Goal: Use online tool/utility: Utilize a website feature to perform a specific function

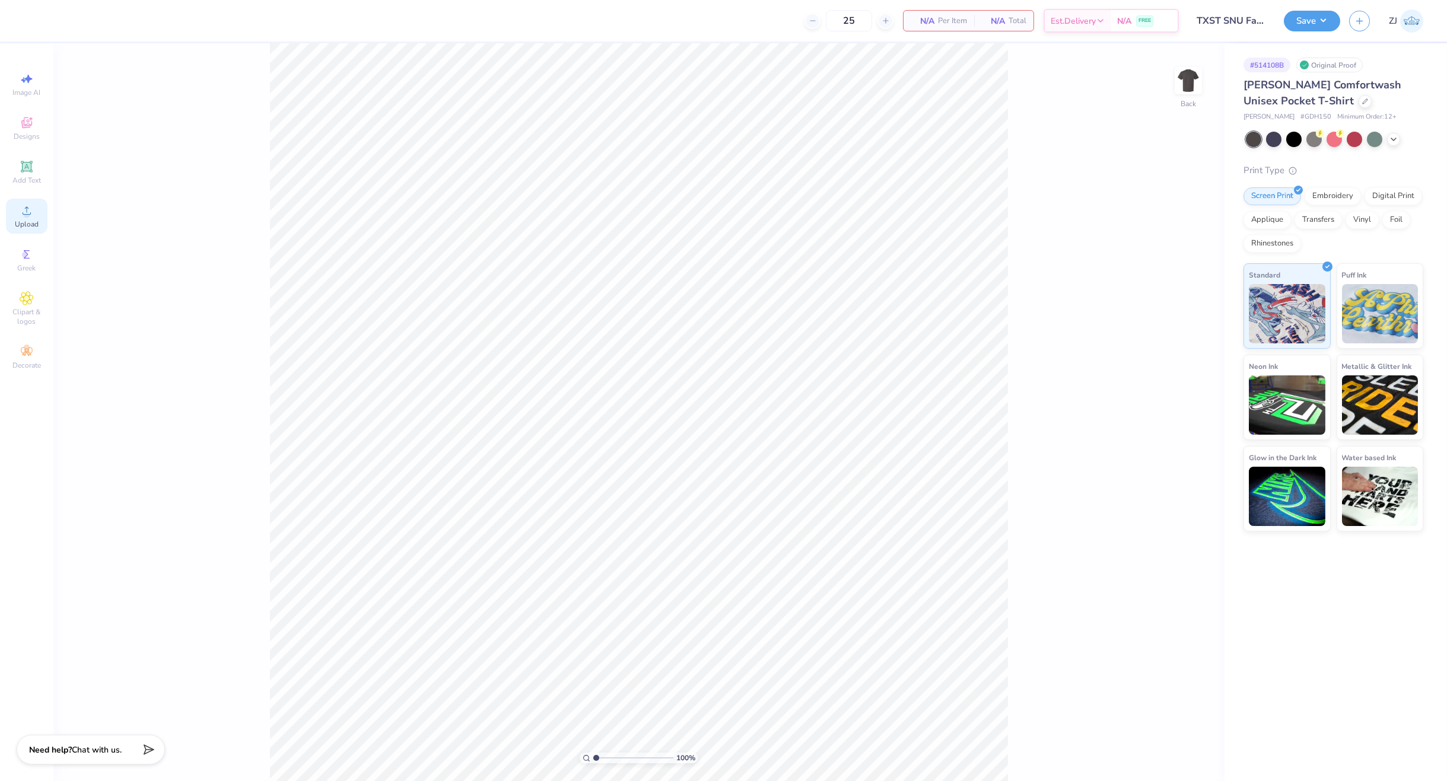
click at [33, 219] on span "Upload" at bounding box center [27, 223] width 24 height 9
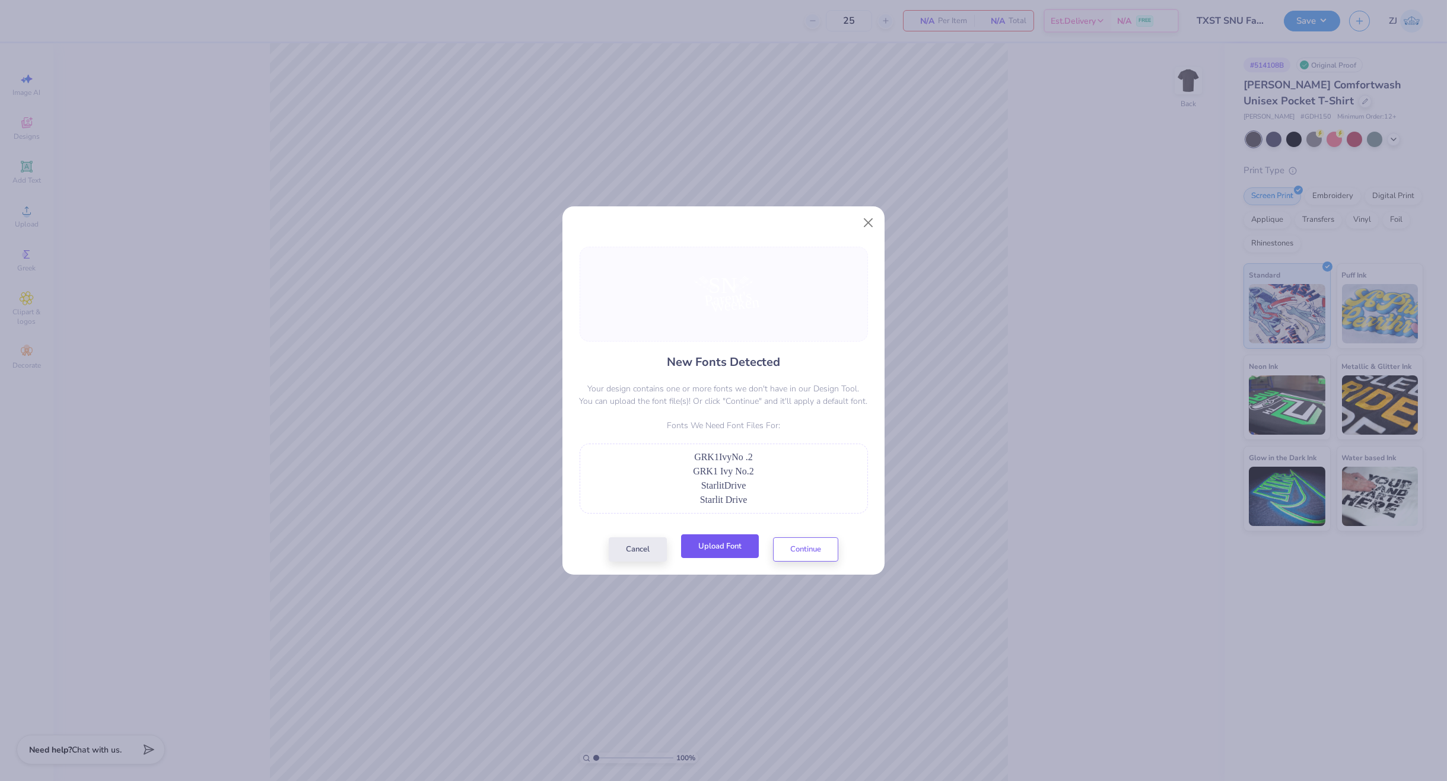
click at [726, 545] on button "Upload Font" at bounding box center [720, 546] width 78 height 24
click at [734, 545] on button "Upload Font" at bounding box center [720, 546] width 78 height 24
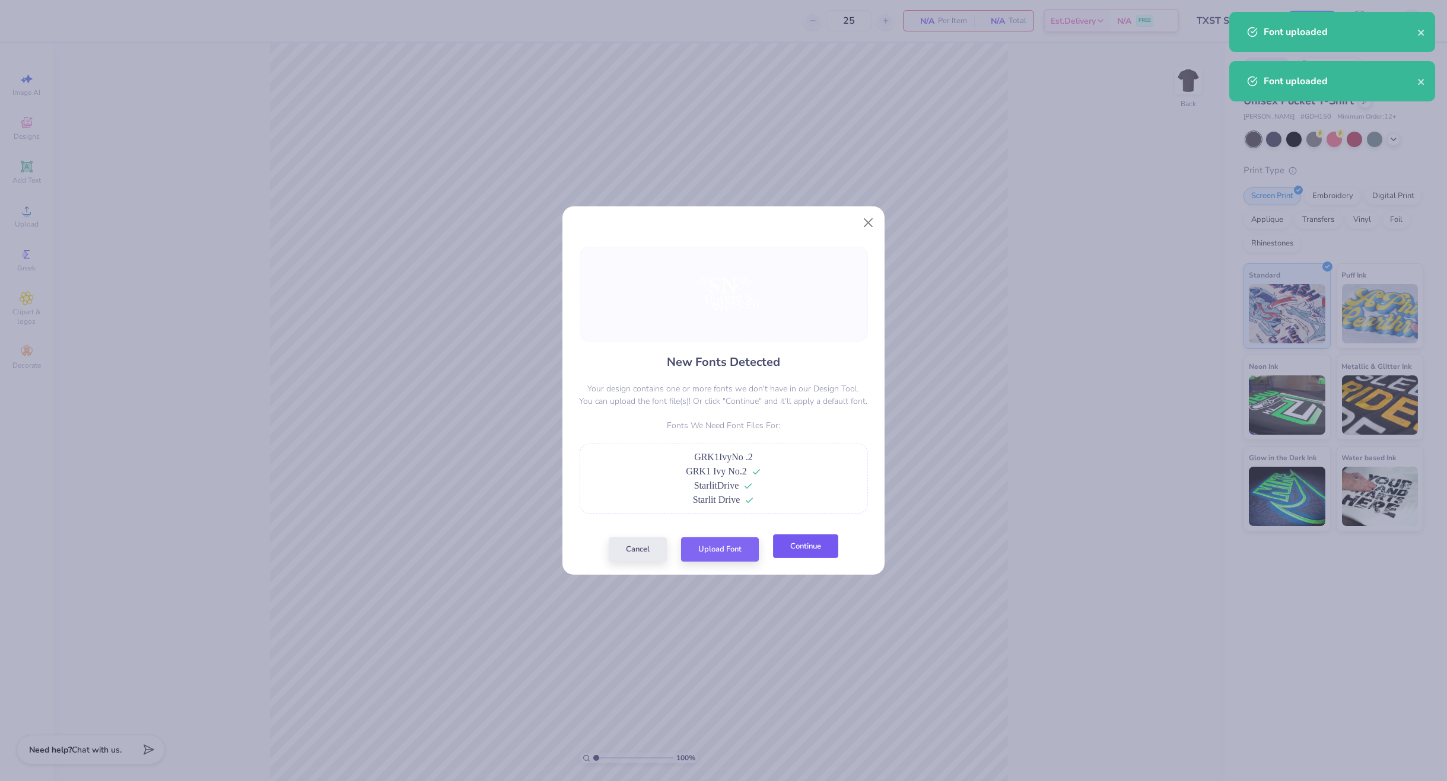
click at [806, 557] on button "Continue" at bounding box center [805, 546] width 65 height 24
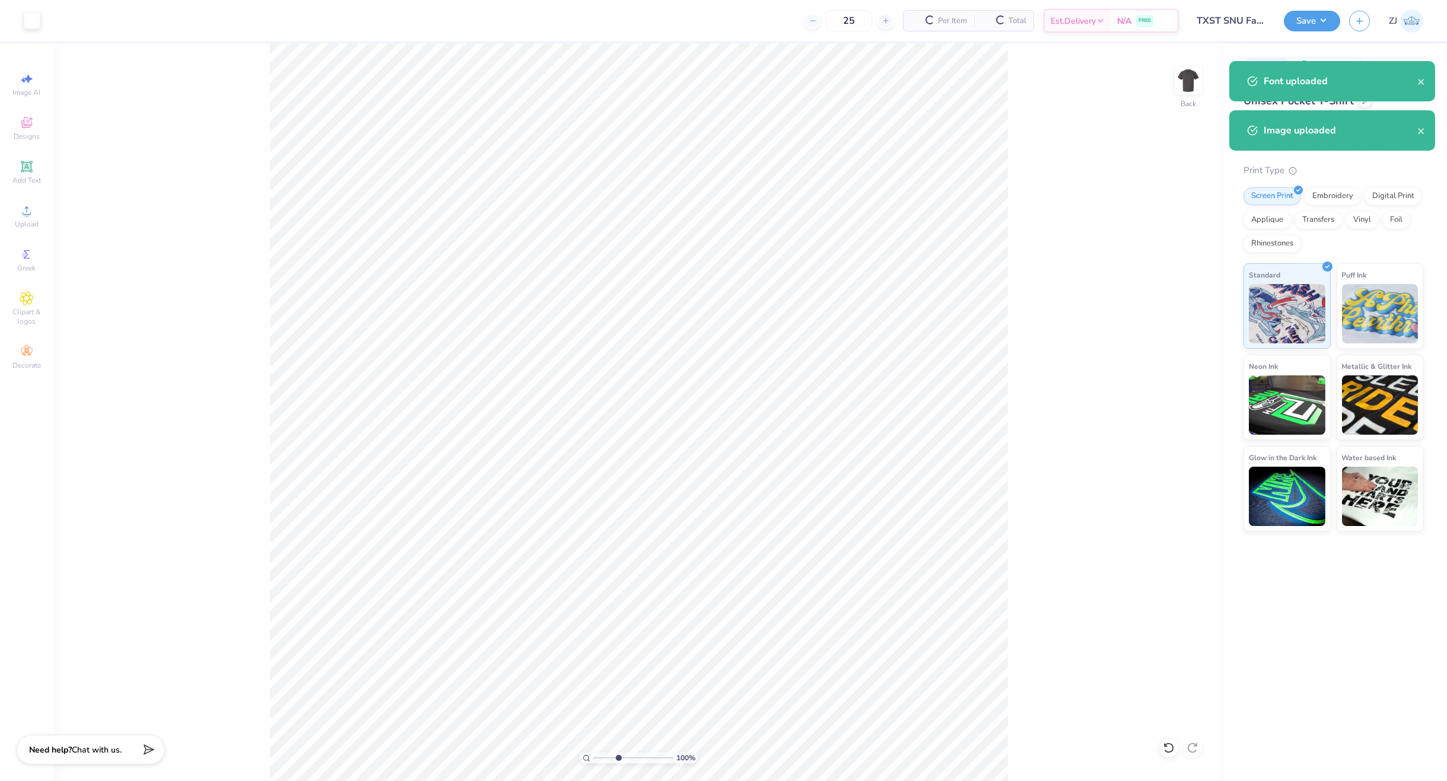
drag, startPoint x: 617, startPoint y: 757, endPoint x: 622, endPoint y: 753, distance: 6.3
click at [617, 757] on input "range" at bounding box center [633, 758] width 80 height 11
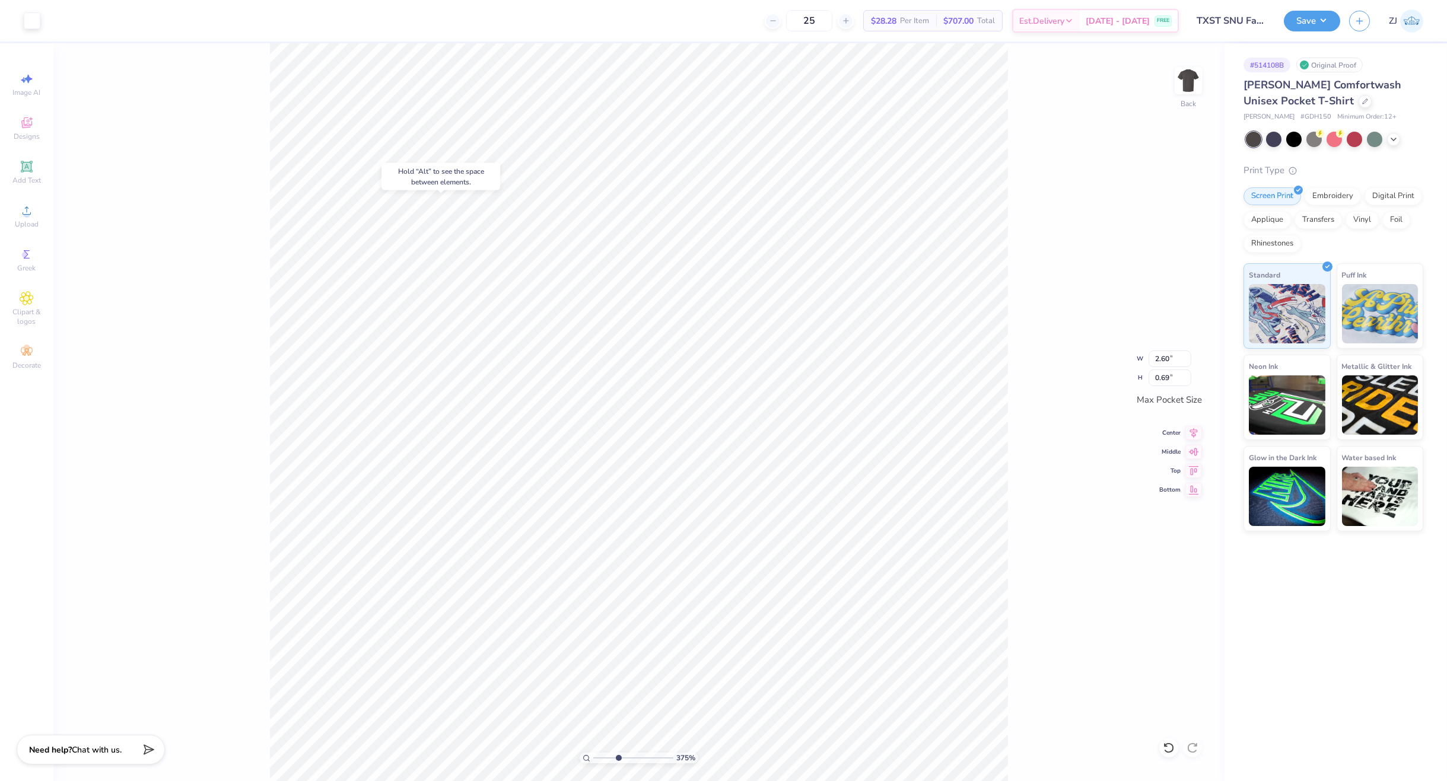
type input "3.75"
type input "3.44"
type input "1.55"
click at [589, 755] on icon at bounding box center [586, 759] width 8 height 8
click at [612, 756] on input "range" at bounding box center [633, 758] width 80 height 11
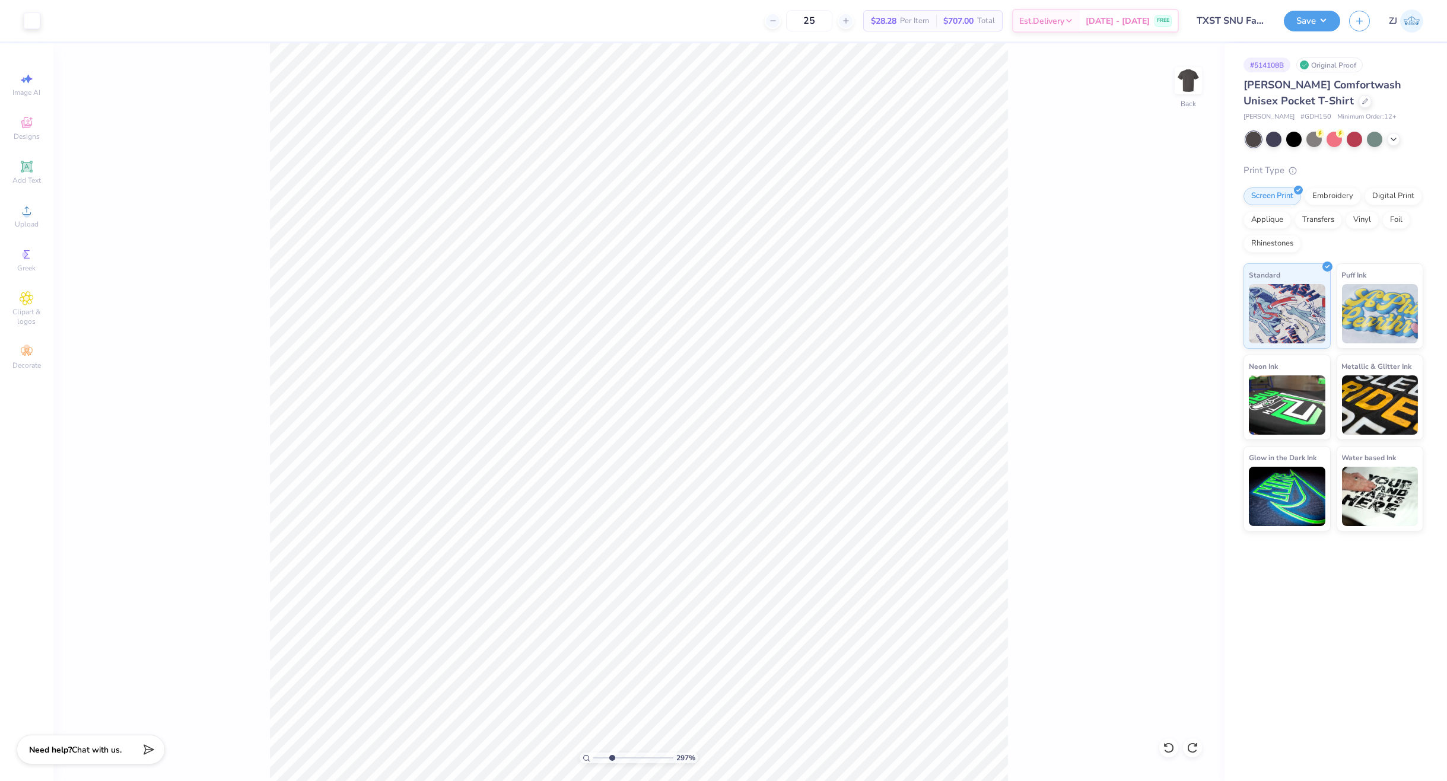
click at [584, 759] on circle at bounding box center [586, 757] width 5 height 5
click at [808, 583] on li "Send to Back" at bounding box center [820, 585] width 93 height 23
type input "2.61"
click at [609, 755] on input "range" at bounding box center [633, 758] width 80 height 11
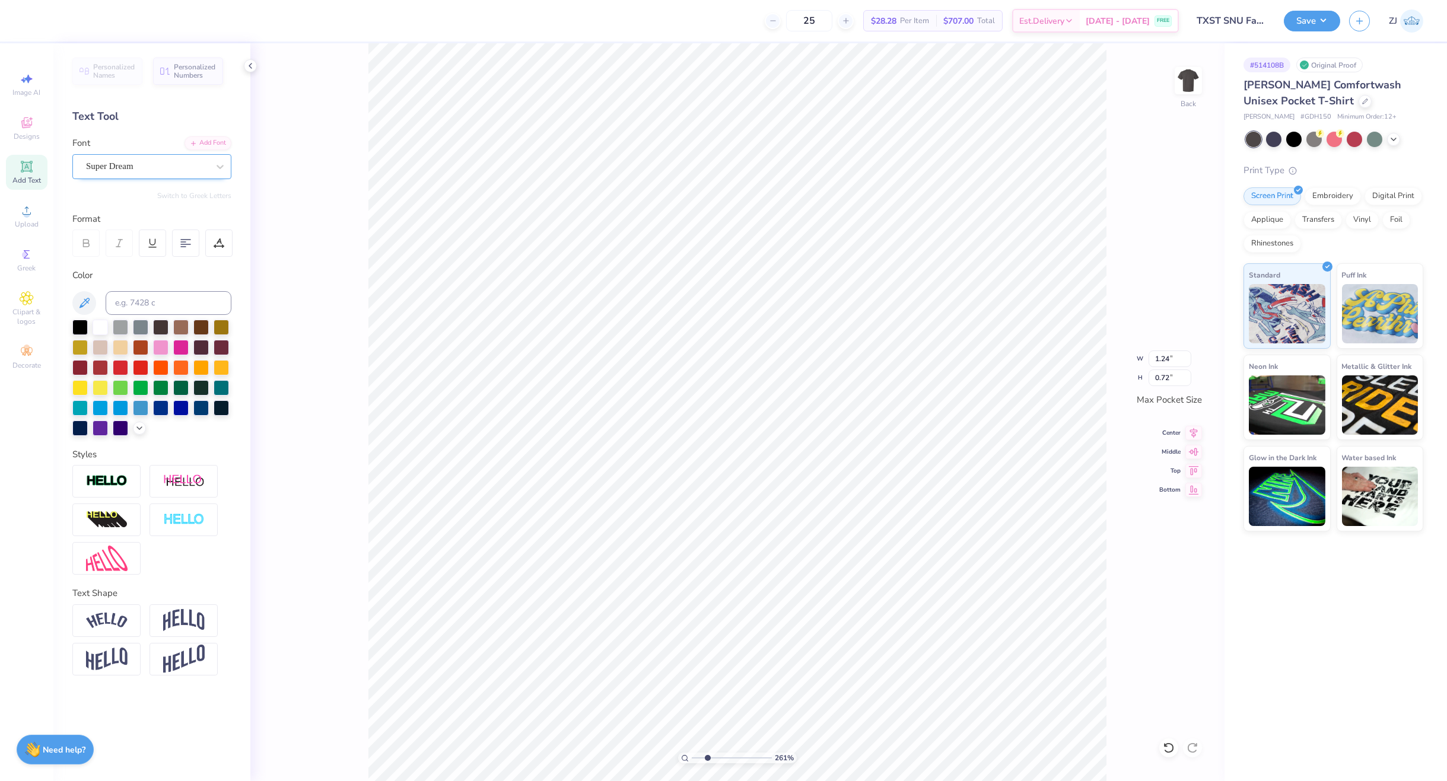
click at [110, 166] on div "Super Dream" at bounding box center [147, 166] width 125 height 18
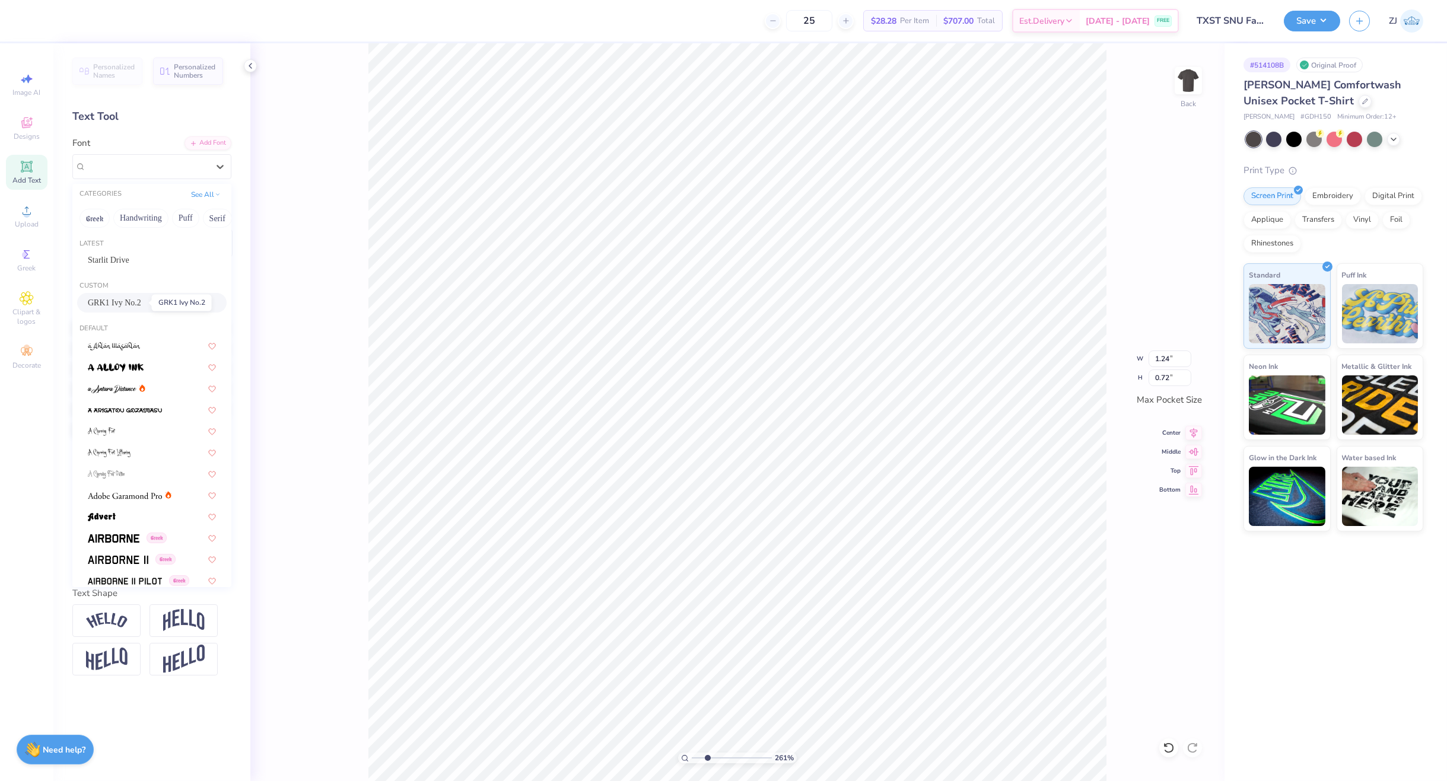
click at [135, 305] on span "GRK1 Ivy No.2" at bounding box center [114, 303] width 53 height 12
type input "1.26"
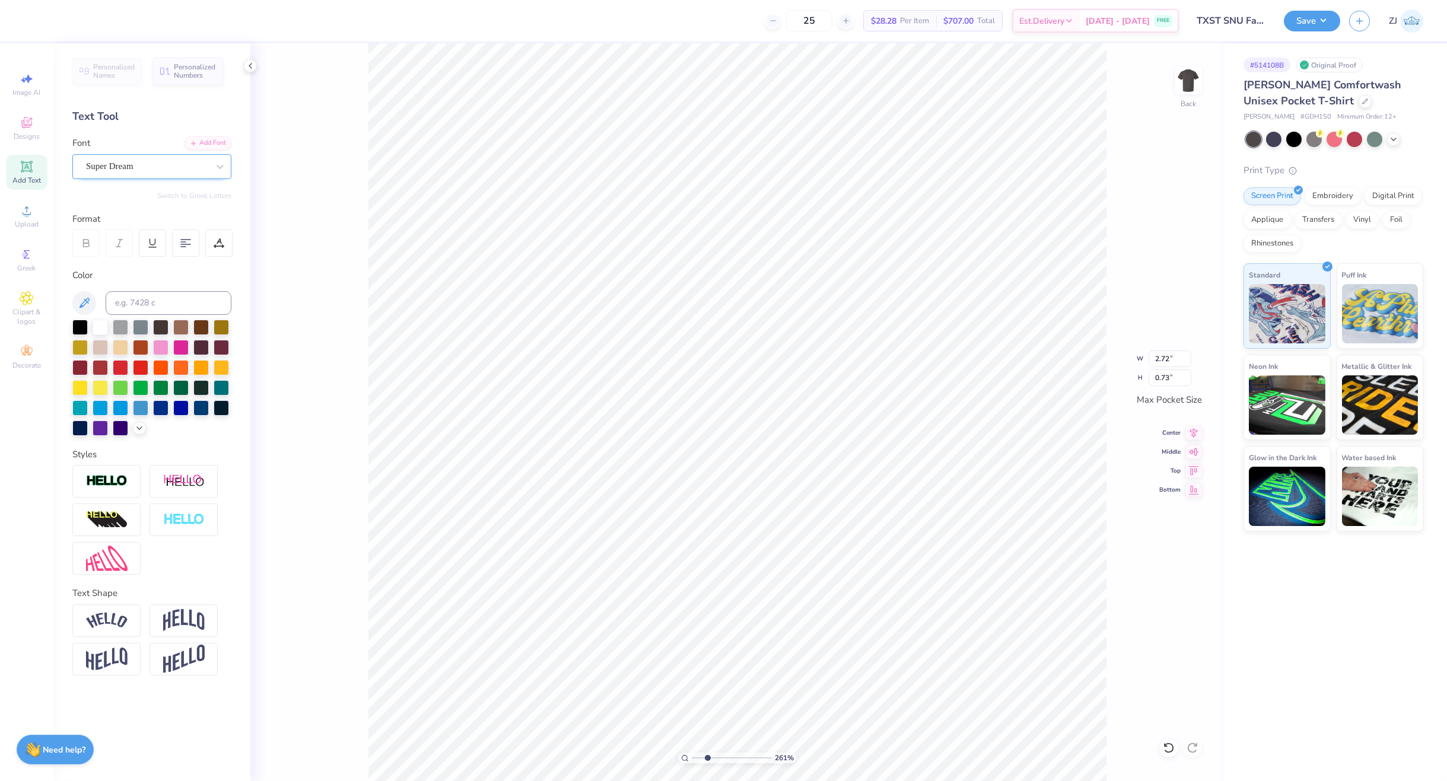
click at [131, 167] on div "Super Dream" at bounding box center [147, 166] width 125 height 18
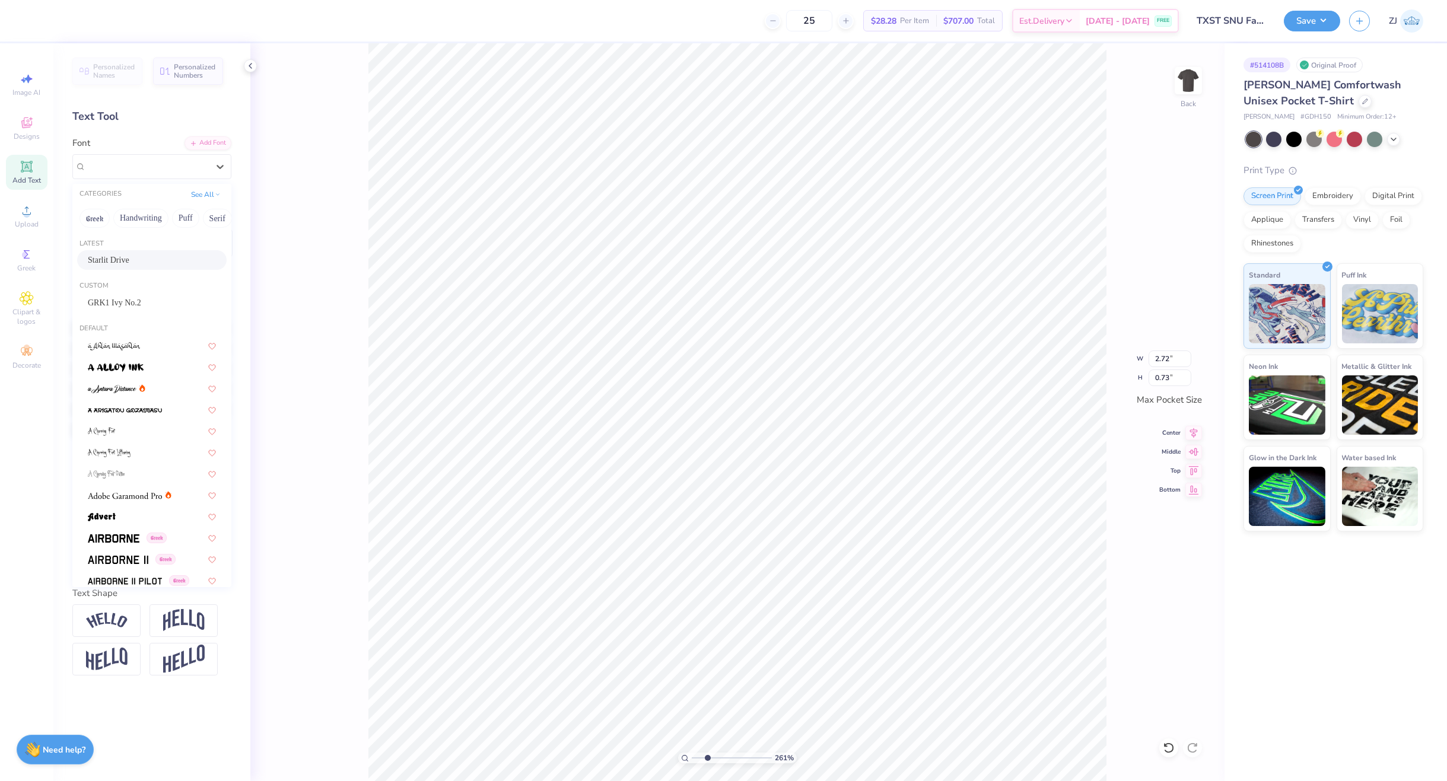
click at [119, 256] on div "Starlit Drive" at bounding box center [152, 260] width 128 height 12
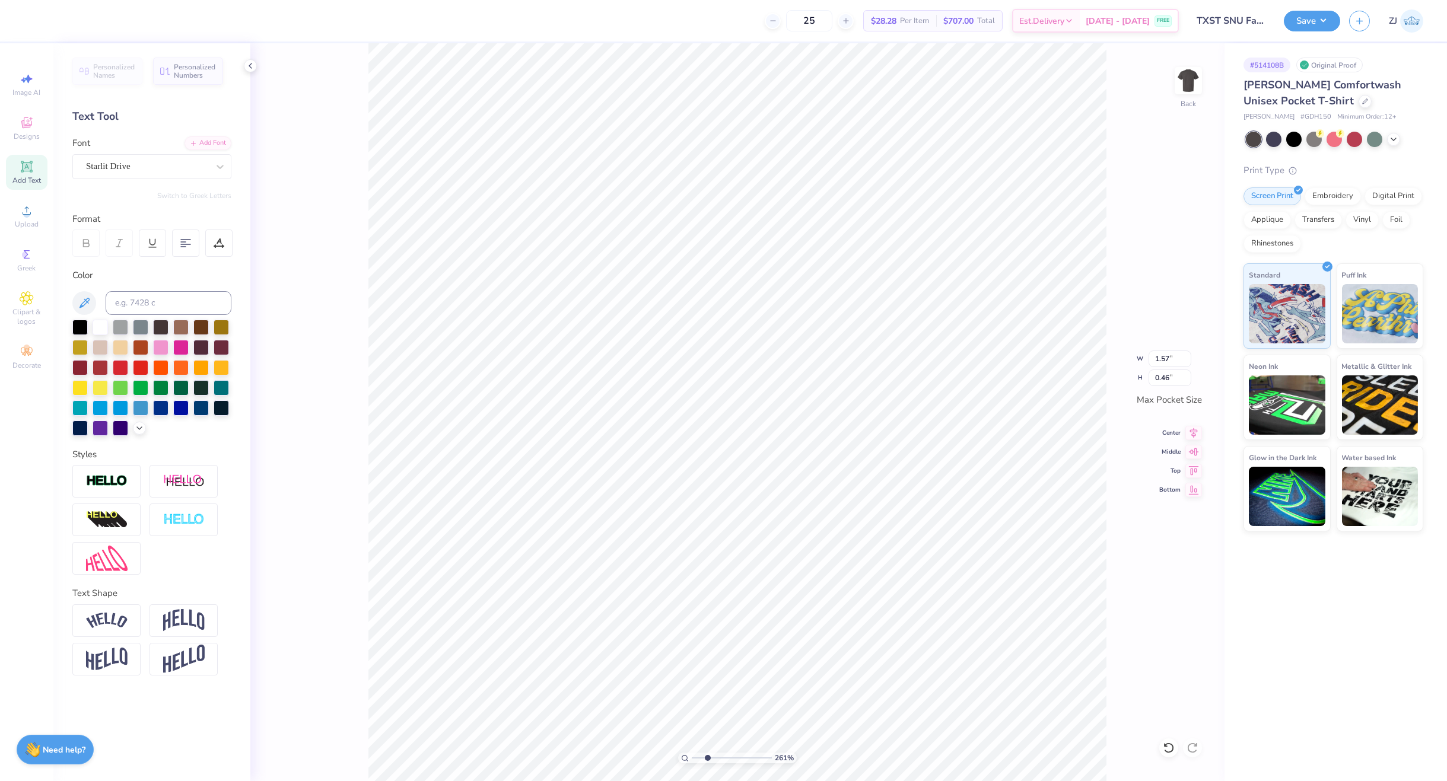
type input "1.57"
type input "0.46"
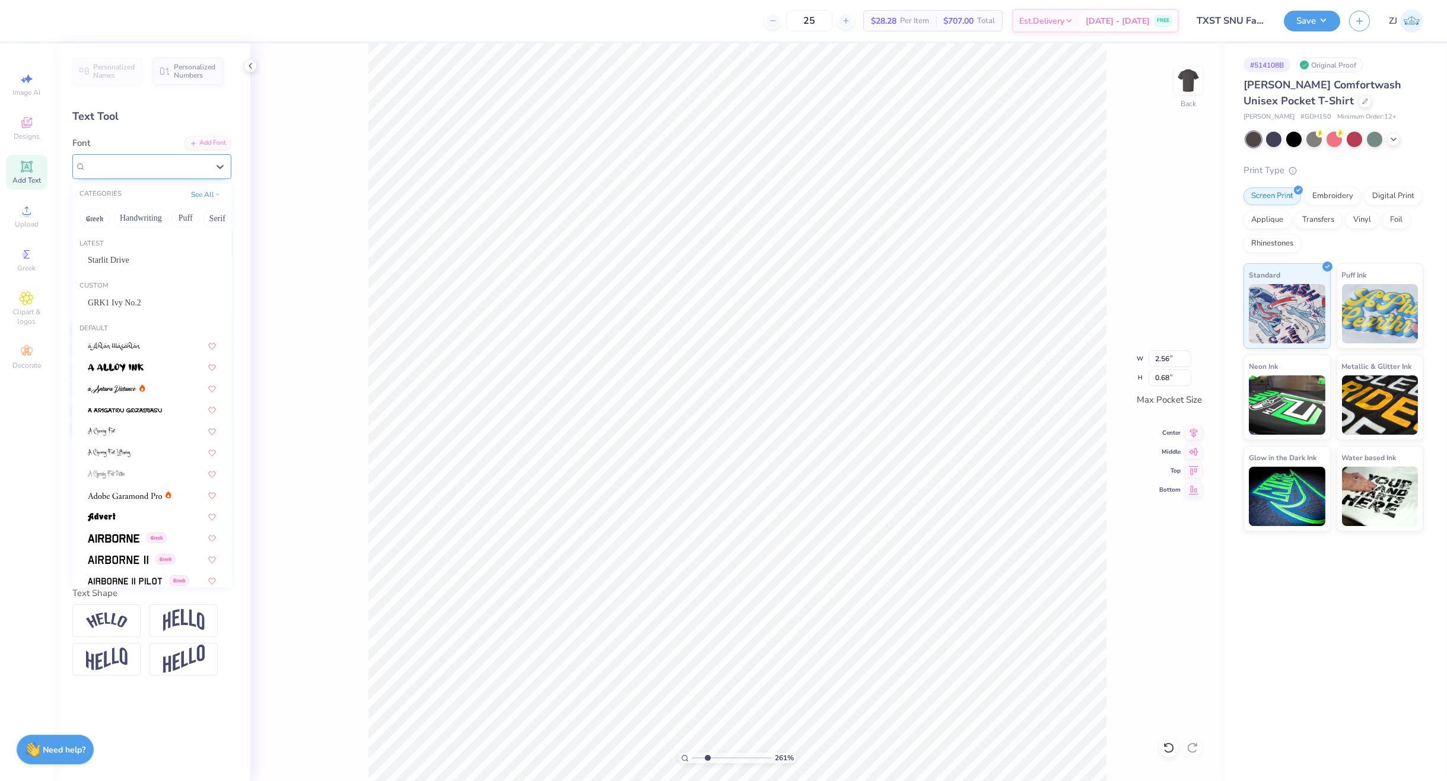
click at [111, 174] on div at bounding box center [147, 166] width 122 height 16
click at [114, 256] on span "Starlit Drive" at bounding box center [109, 260] width 42 height 12
type input "1.51"
type input "0.54"
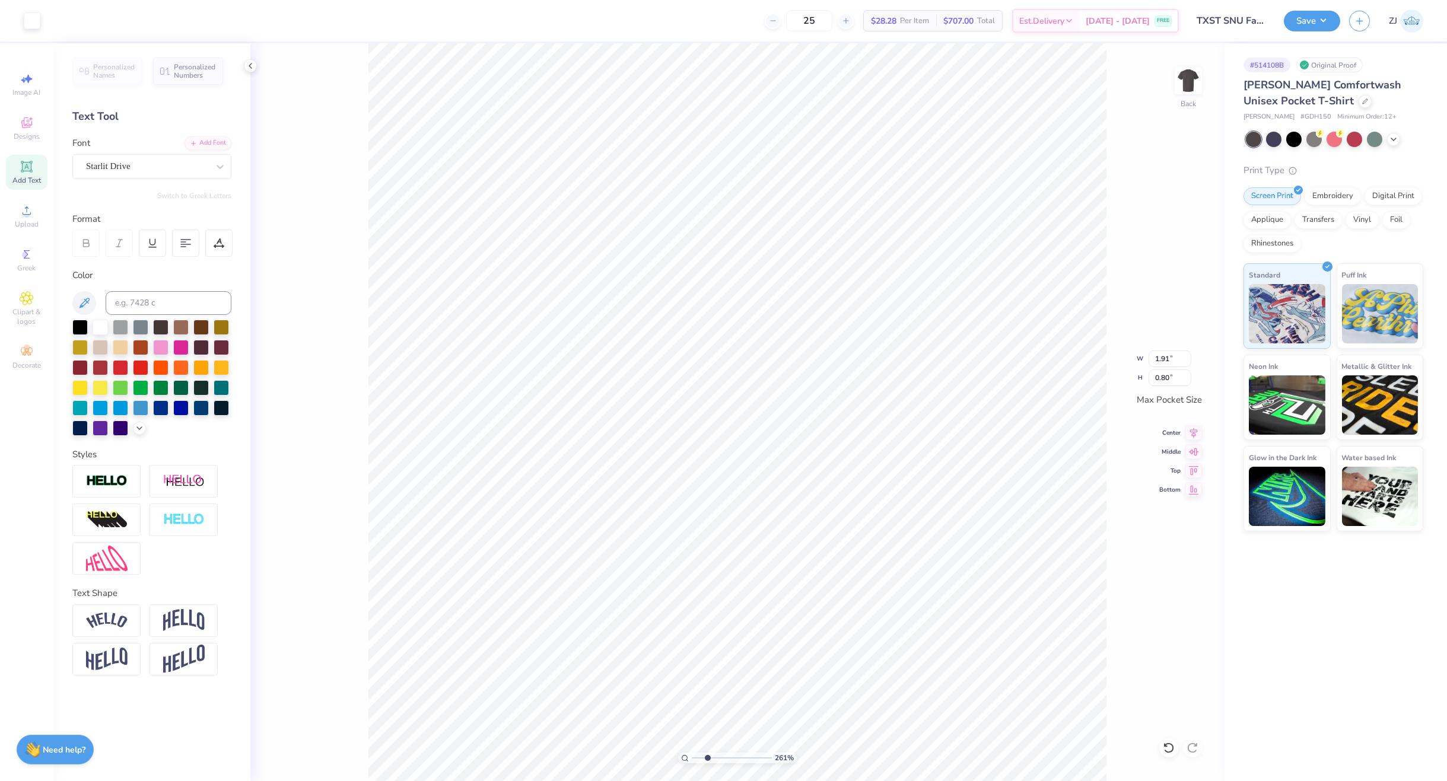
type input "1.91"
type input "0.80"
click at [916, 473] on li "Group" at bounding box center [919, 479] width 93 height 23
click at [712, 758] on input "range" at bounding box center [732, 758] width 80 height 11
click at [685, 757] on icon at bounding box center [685, 759] width 8 height 8
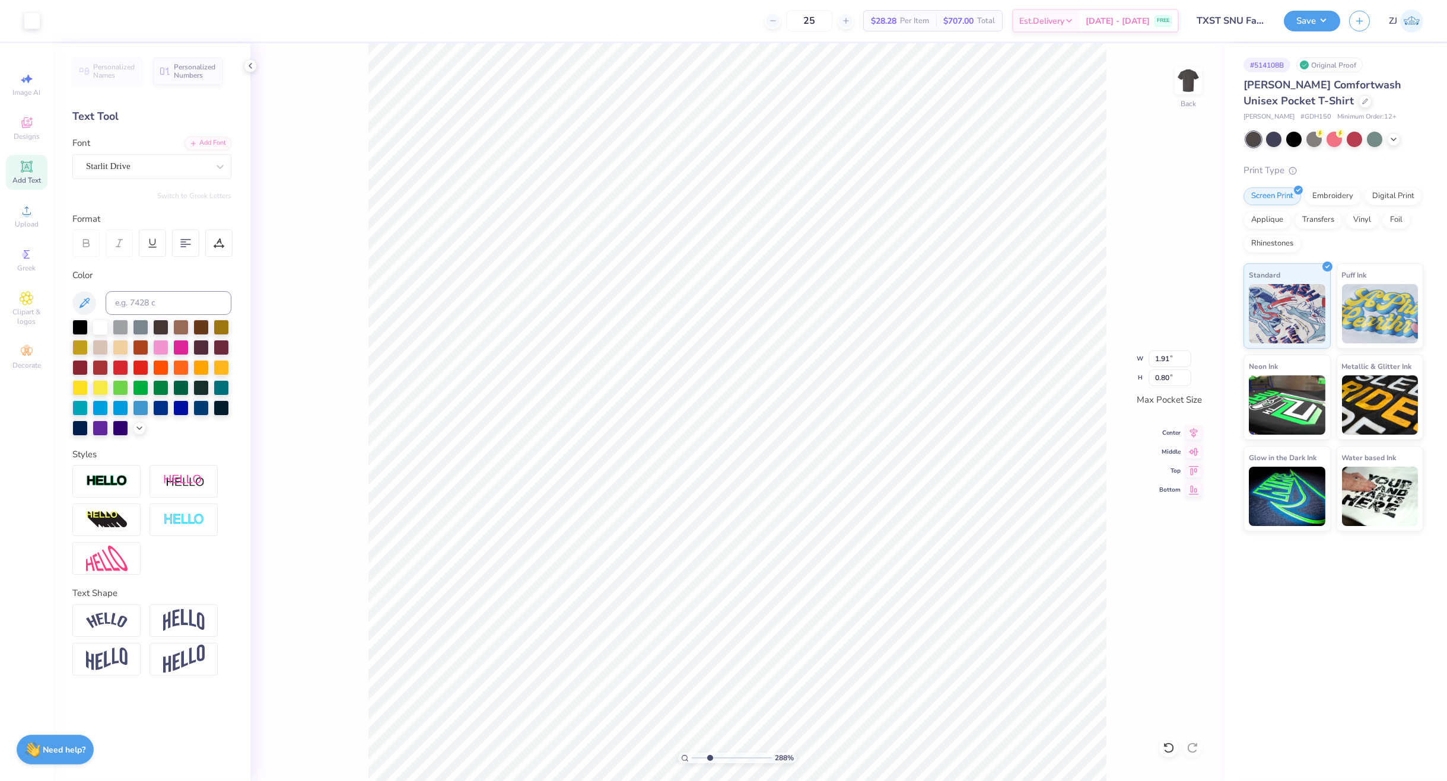
type input "3.02"
click at [711, 755] on input "range" at bounding box center [732, 758] width 80 height 11
click at [1186, 431] on icon at bounding box center [1193, 431] width 17 height 14
type input "1.26"
type input "0.72"
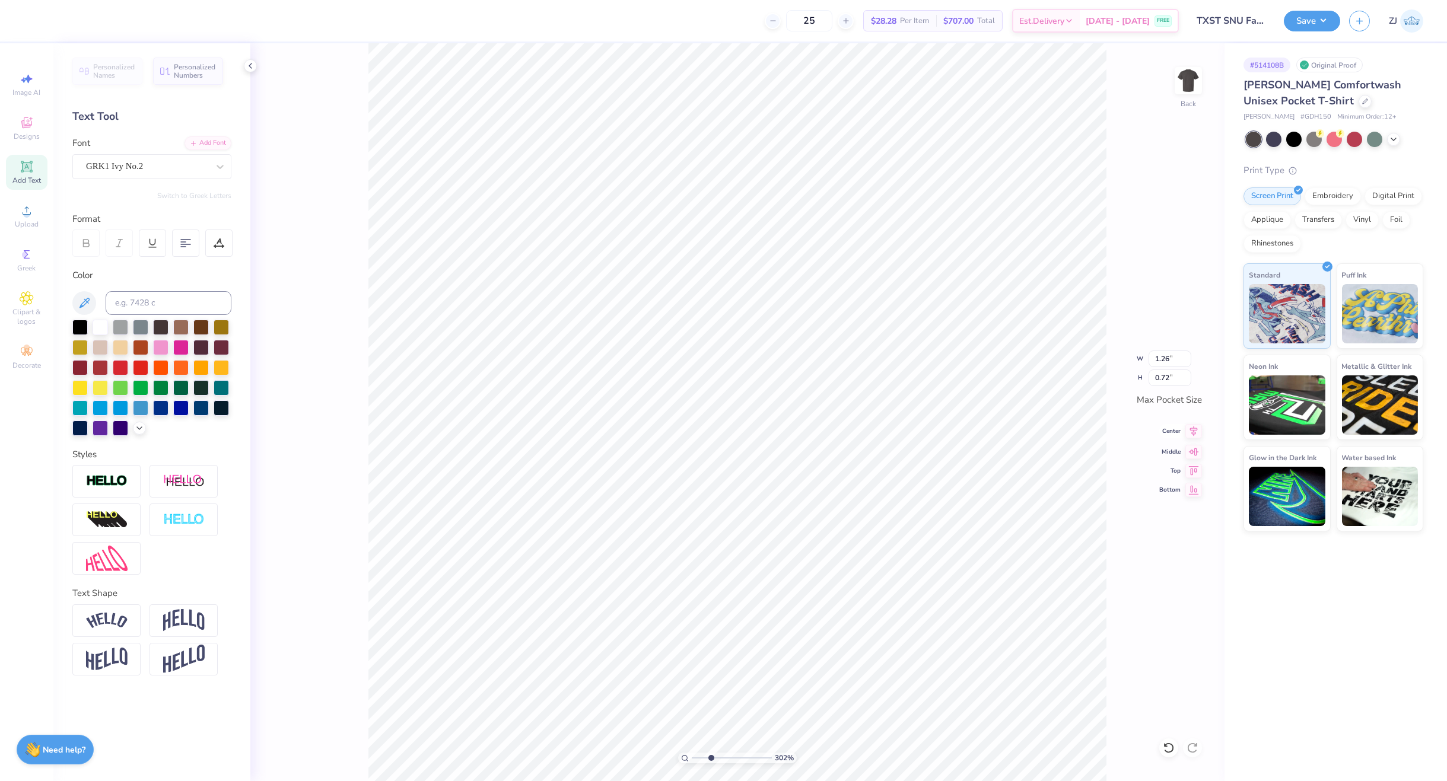
click at [1197, 434] on icon at bounding box center [1193, 431] width 17 height 14
type input "2.60"
type input "0.69"
click at [1195, 430] on icon at bounding box center [1194, 431] width 8 height 10
click at [1166, 351] on input "2.60" at bounding box center [1169, 359] width 43 height 17
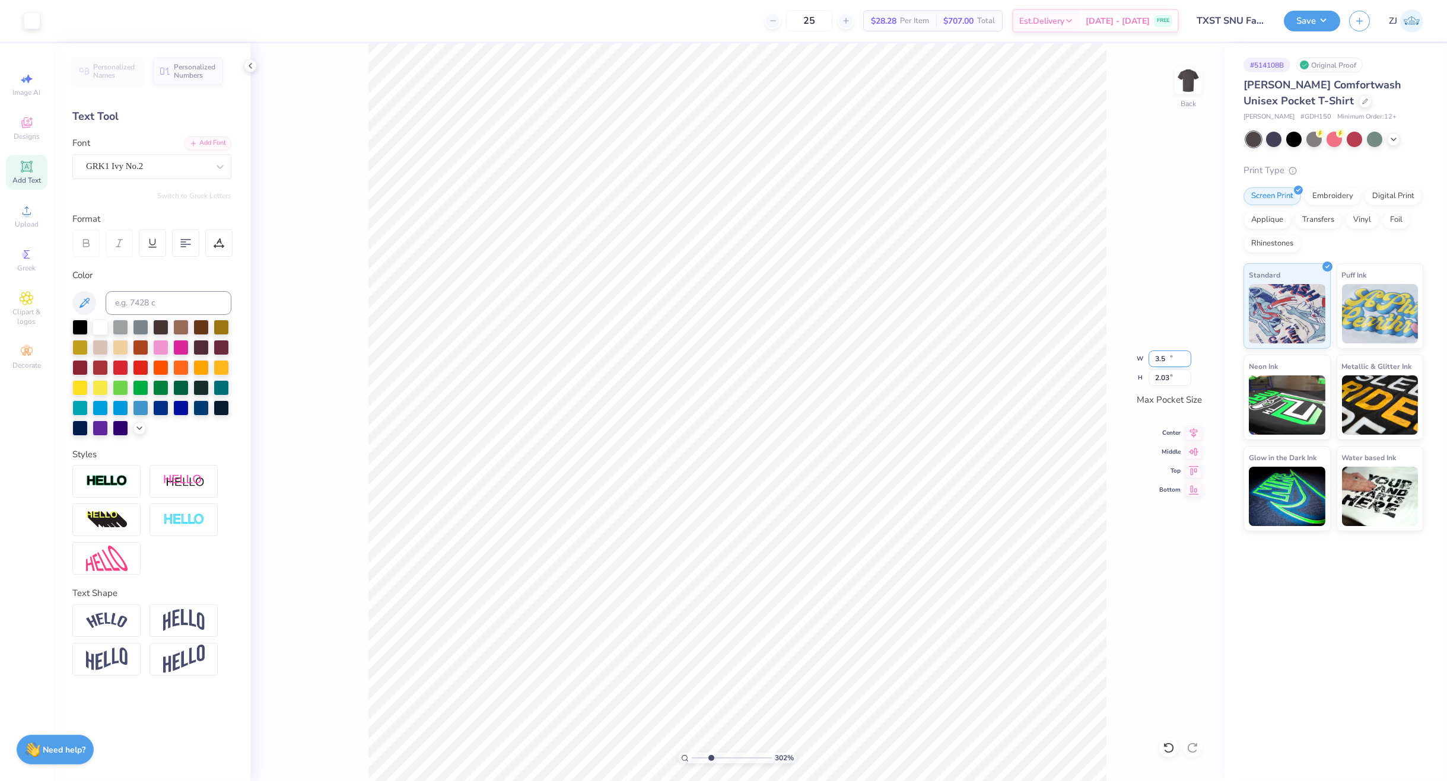
type input "3.50"
type input "2.03"
click at [682, 757] on icon at bounding box center [685, 759] width 8 height 8
type input "1"
click at [1183, 91] on img at bounding box center [1187, 80] width 47 height 47
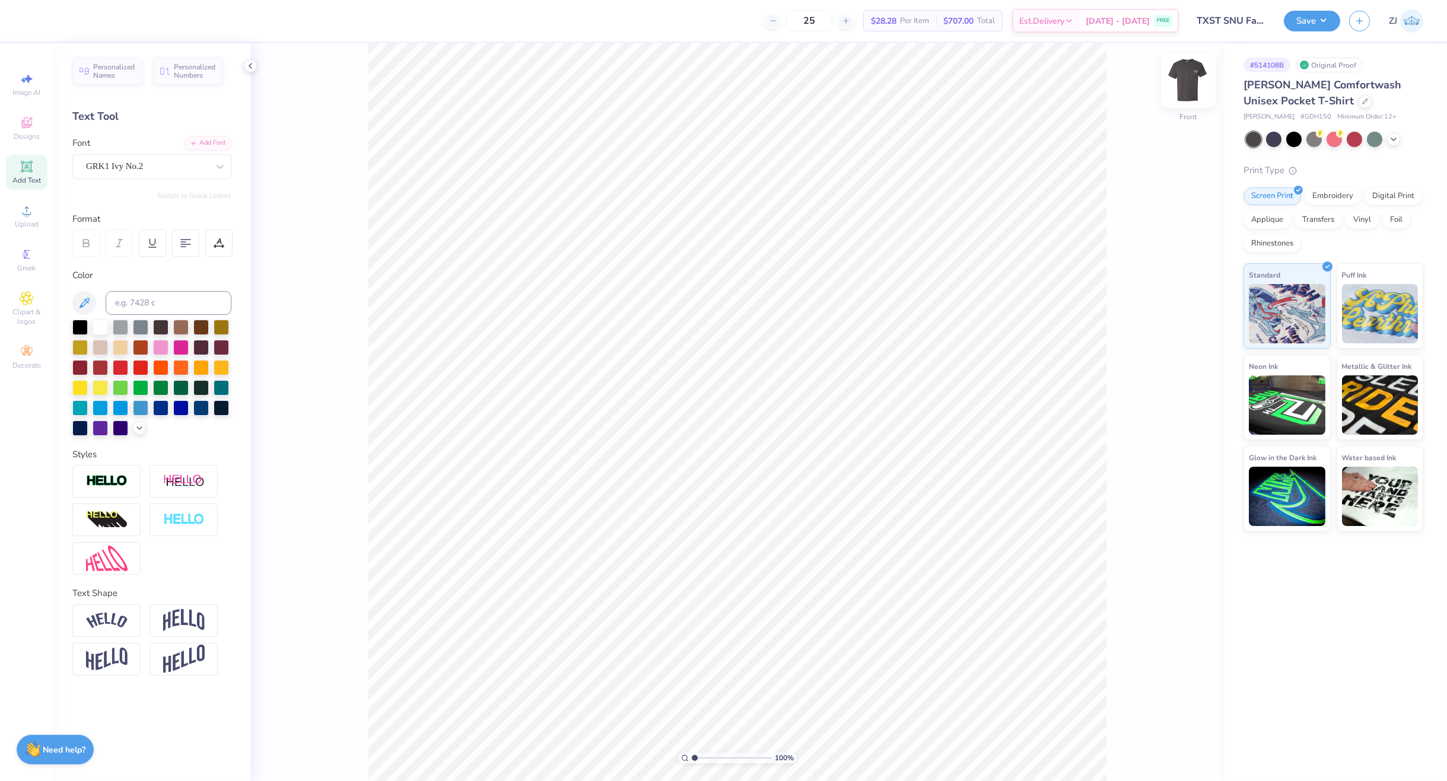
click at [1196, 75] on img at bounding box center [1187, 80] width 47 height 47
type input "2.66"
type input "1.54"
click at [1274, 143] on div at bounding box center [1273, 137] width 15 height 15
click at [1326, 141] on div at bounding box center [1333, 137] width 15 height 15
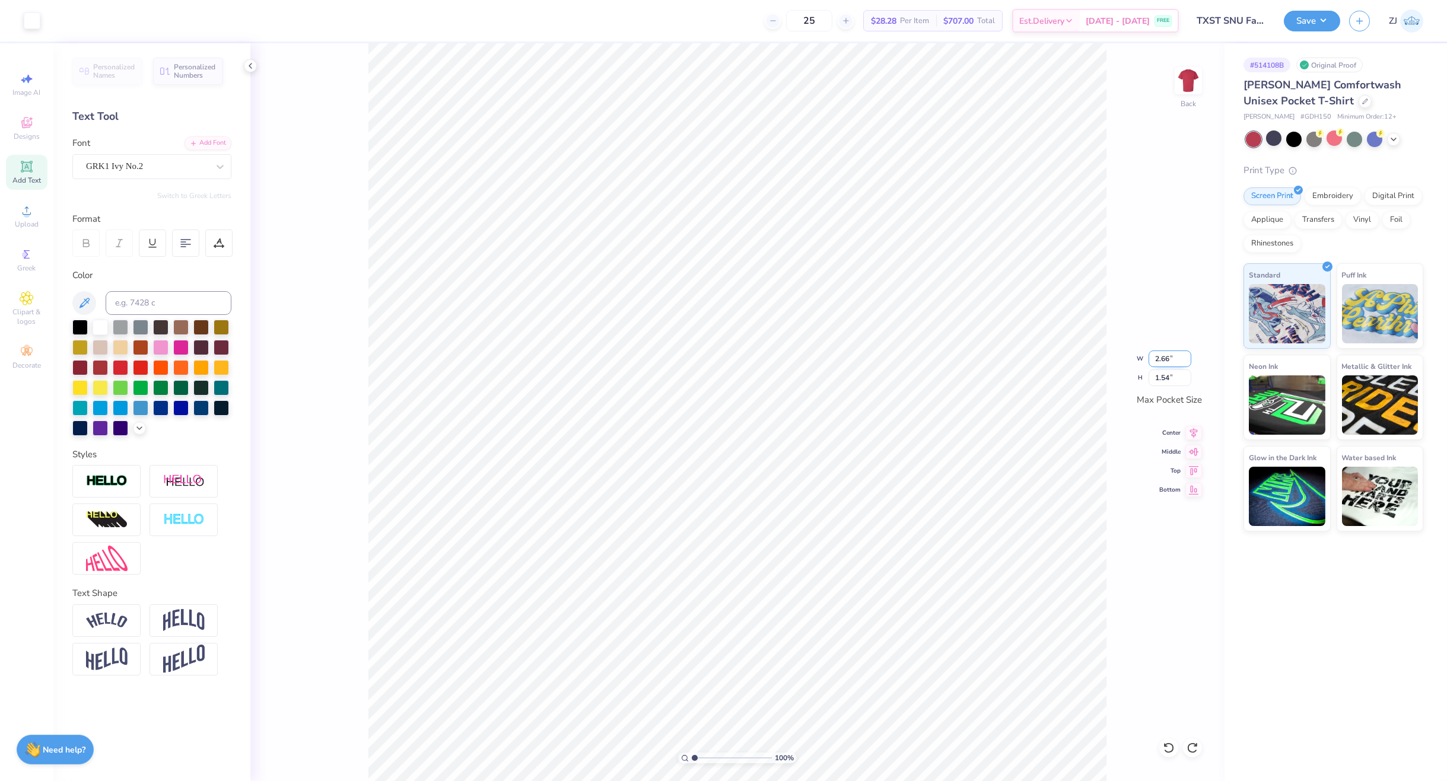
click at [1164, 353] on input "2.66" at bounding box center [1169, 359] width 43 height 17
type input "3.50"
type input "2.03"
click at [1395, 140] on icon at bounding box center [1393, 137] width 9 height 9
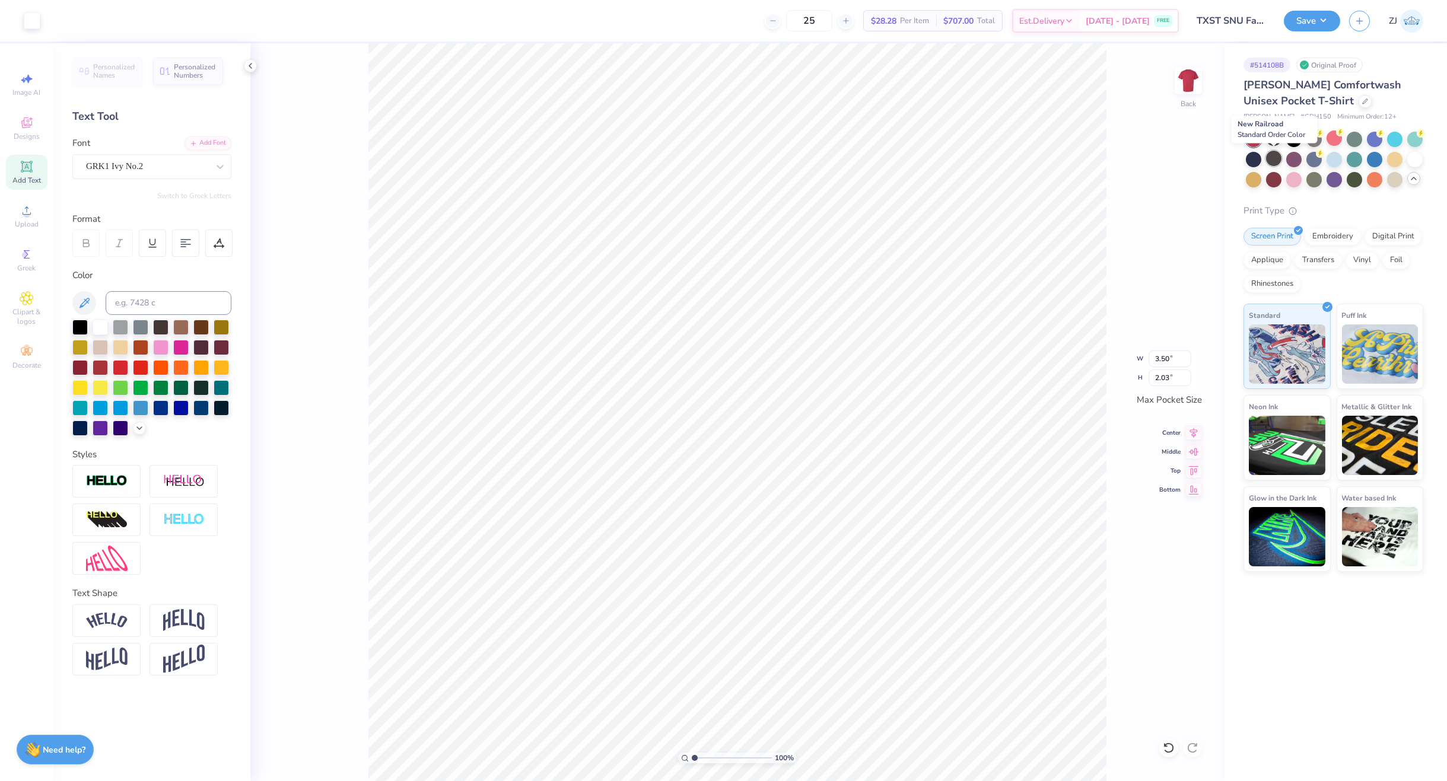
click at [1277, 161] on div at bounding box center [1273, 158] width 15 height 15
click at [711, 754] on input "range" at bounding box center [732, 758] width 80 height 11
click at [685, 756] on icon at bounding box center [685, 759] width 8 height 8
type input "1"
type input "2.55"
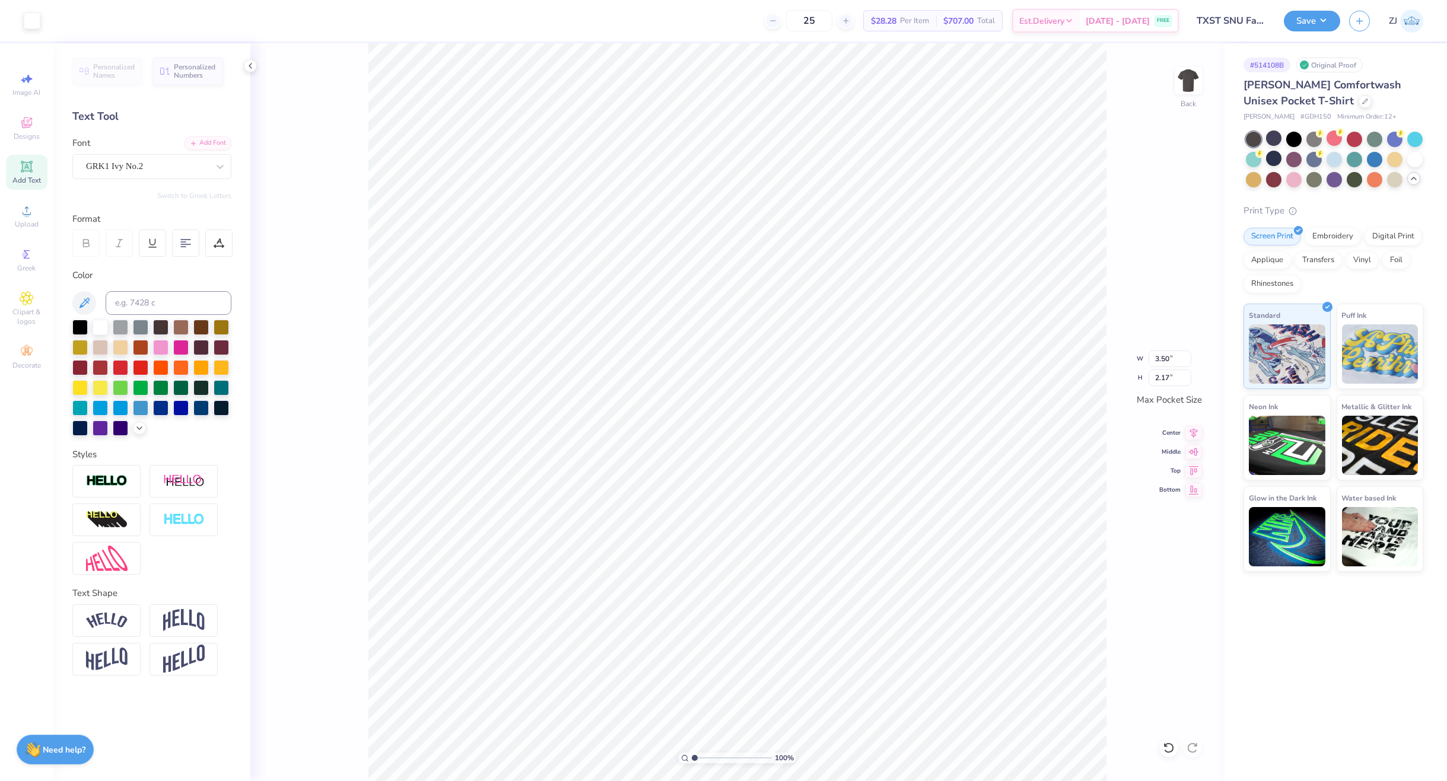
type input "1.58"
click at [1188, 87] on img at bounding box center [1187, 80] width 47 height 47
click at [32, 216] on icon at bounding box center [27, 210] width 14 height 14
click at [107, 168] on div "Super Dream" at bounding box center [147, 166] width 125 height 18
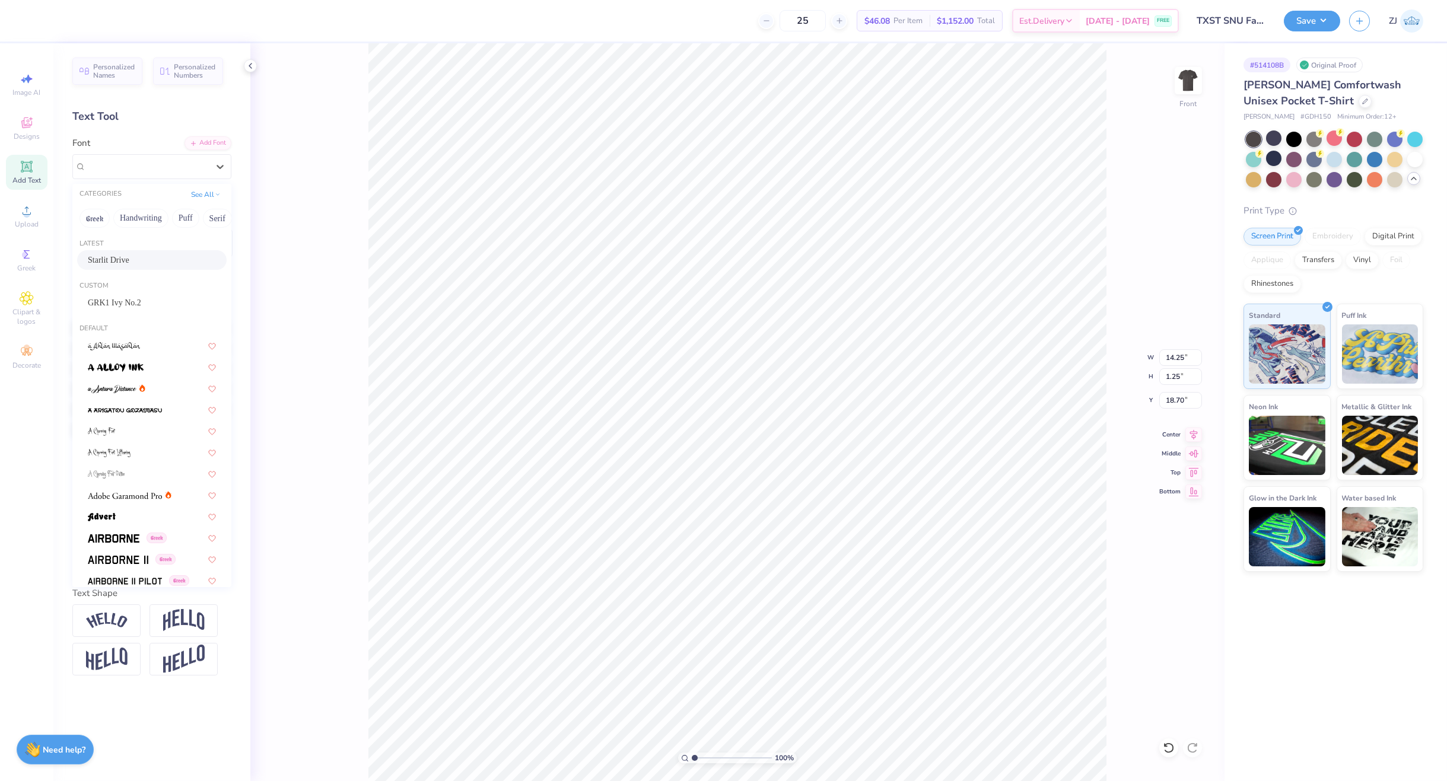
click at [124, 263] on div "Starlit Drive" at bounding box center [152, 260] width 128 height 12
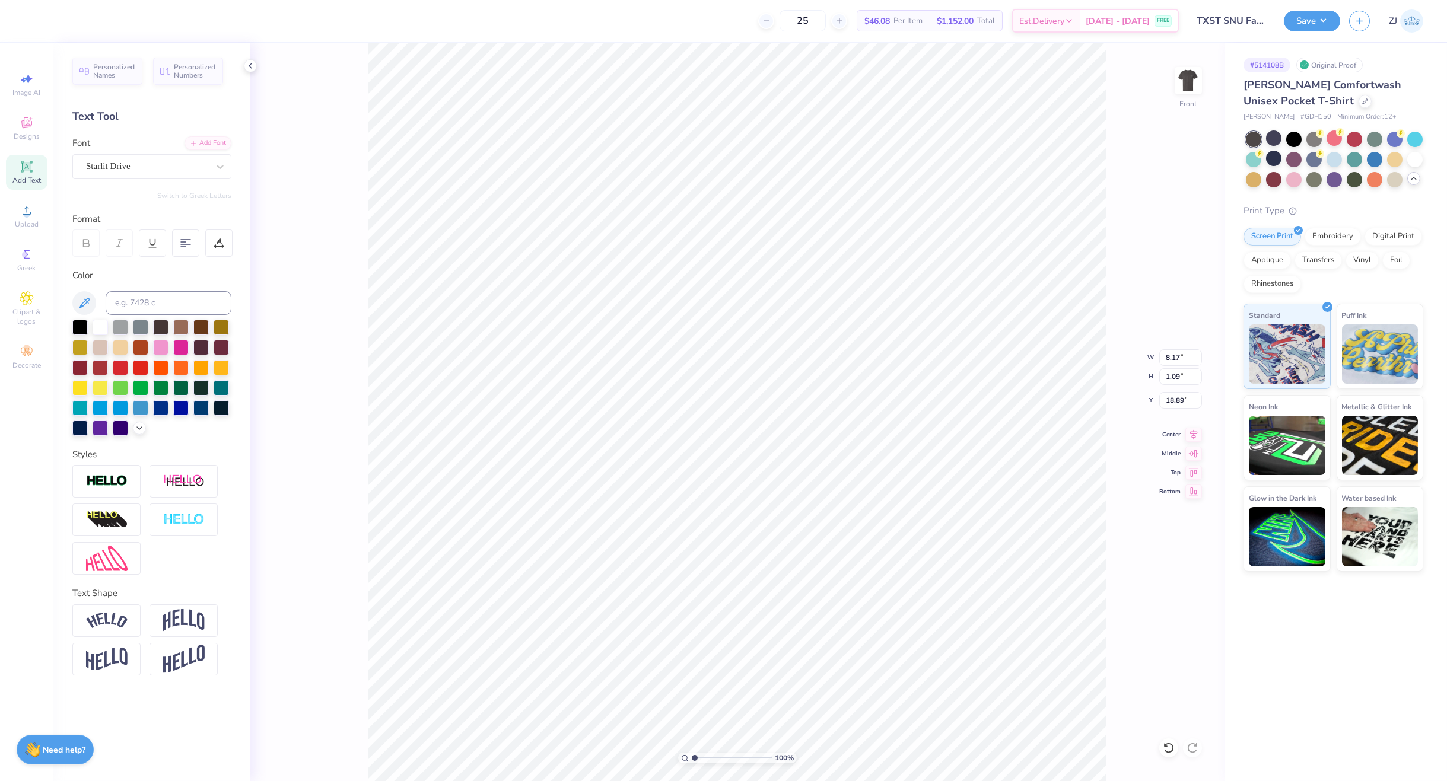
type input "8.17"
type input "1.09"
type input "18.89"
click at [1186, 432] on icon at bounding box center [1193, 433] width 17 height 14
click at [1193, 426] on div "100 % Front W 8.17 8.17 " H 1.09 1.09 " Y 18.89 18.89 " Center Middle Top Bottom" at bounding box center [737, 412] width 974 height 738
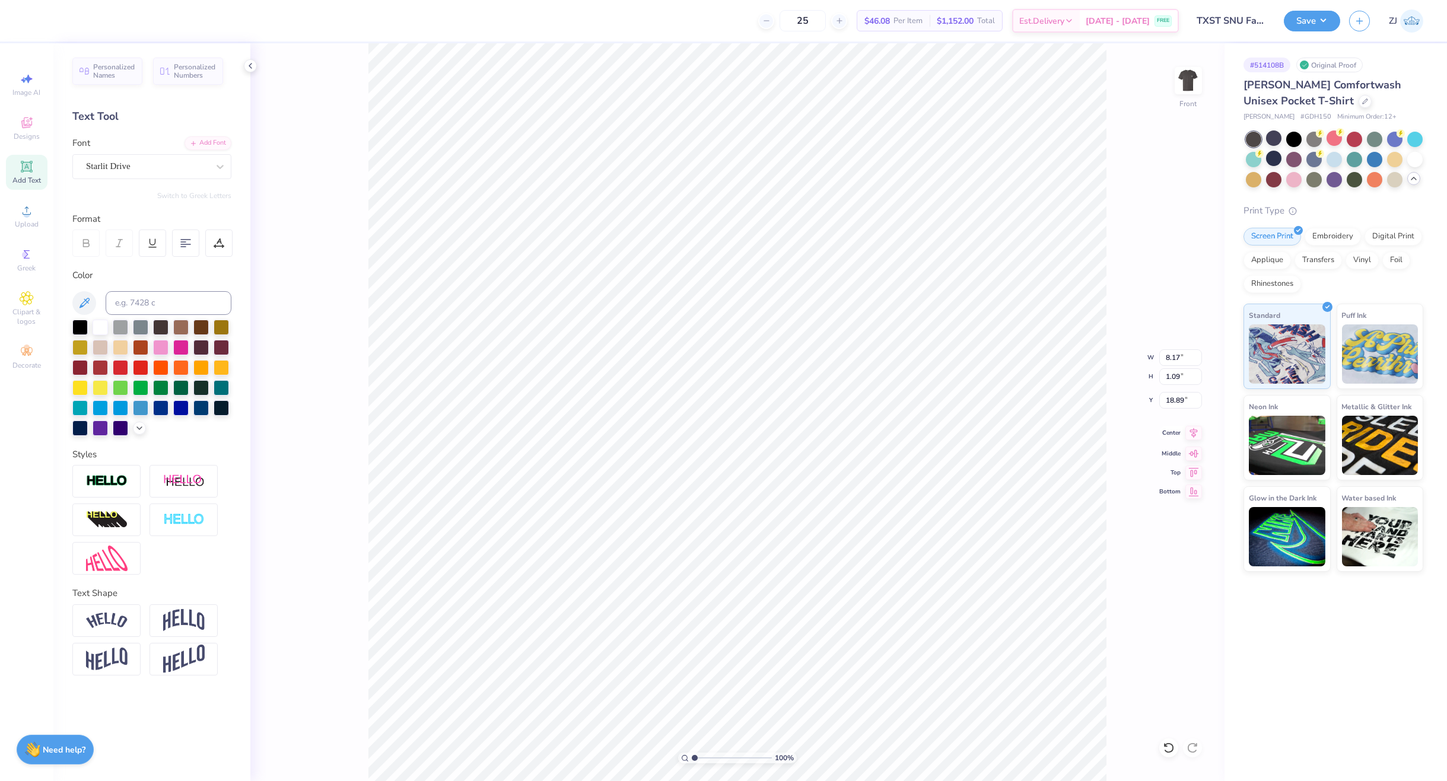
click at [1191, 431] on icon at bounding box center [1194, 433] width 8 height 10
click at [1173, 371] on input "11.93" at bounding box center [1180, 376] width 43 height 17
type input "15"
type input "12.94"
type input "15.00"
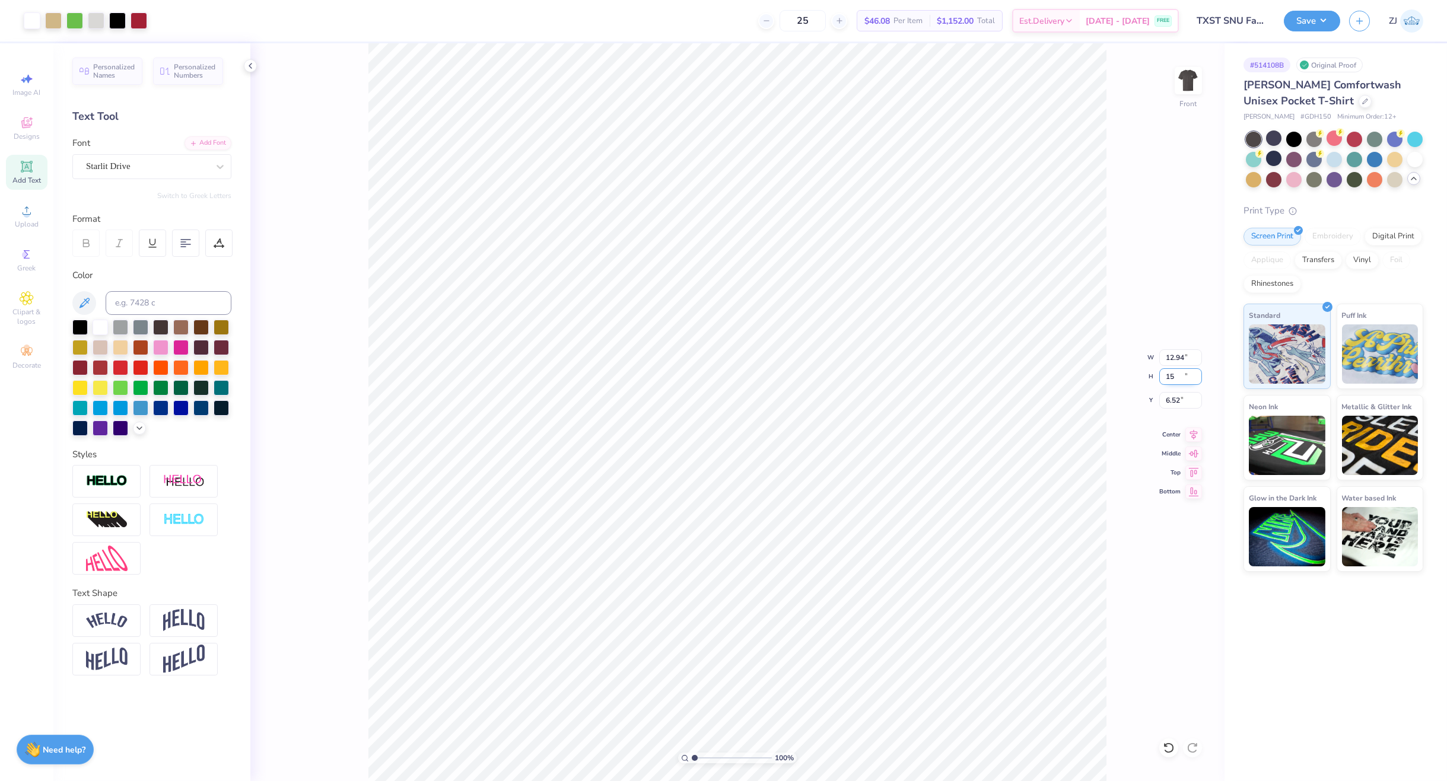
type input "6.52"
click at [1175, 361] on input "12.94" at bounding box center [1180, 357] width 43 height 17
type input "12.50"
type input "14.48"
click at [1186, 397] on input "6.78" at bounding box center [1180, 400] width 43 height 17
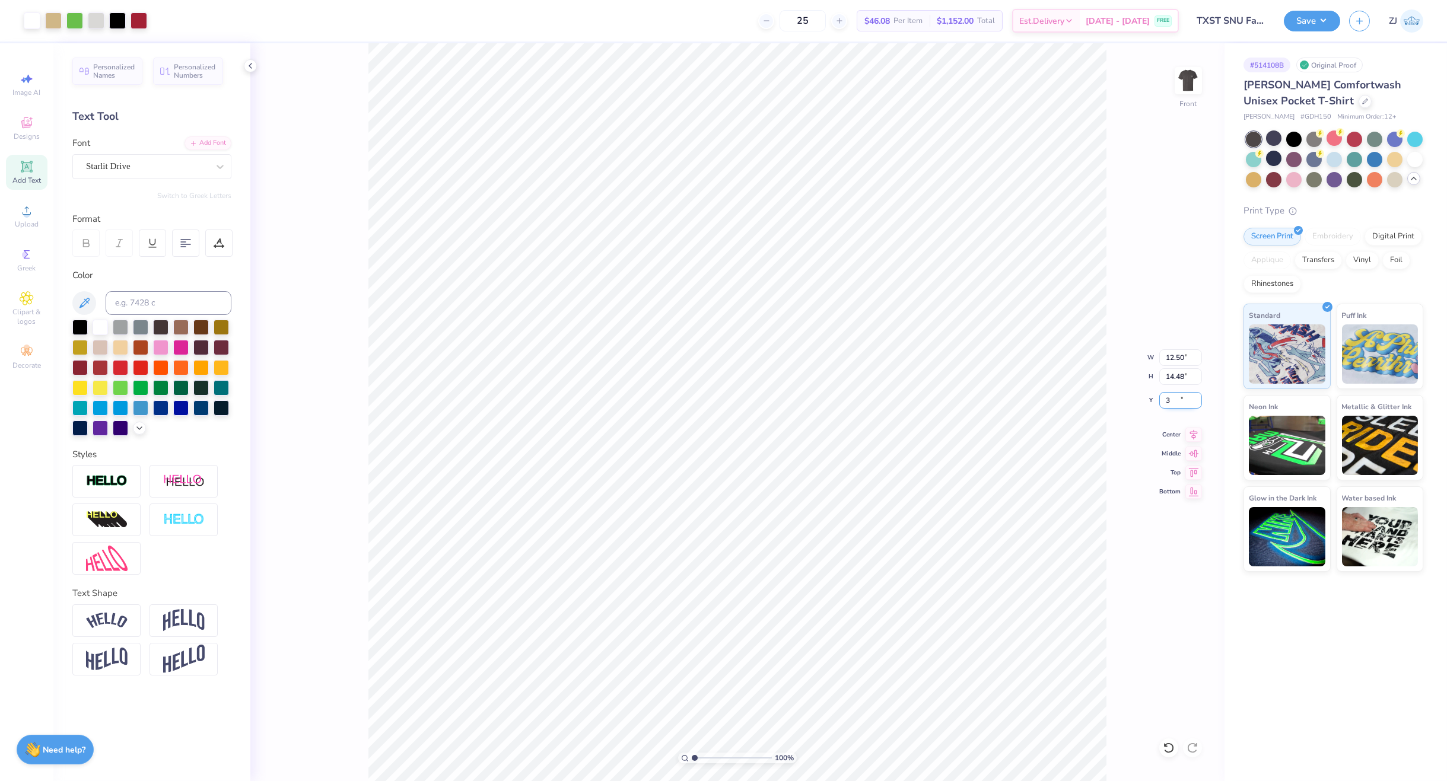
type input "3.00"
click at [1306, 12] on button "Save" at bounding box center [1312, 19] width 56 height 21
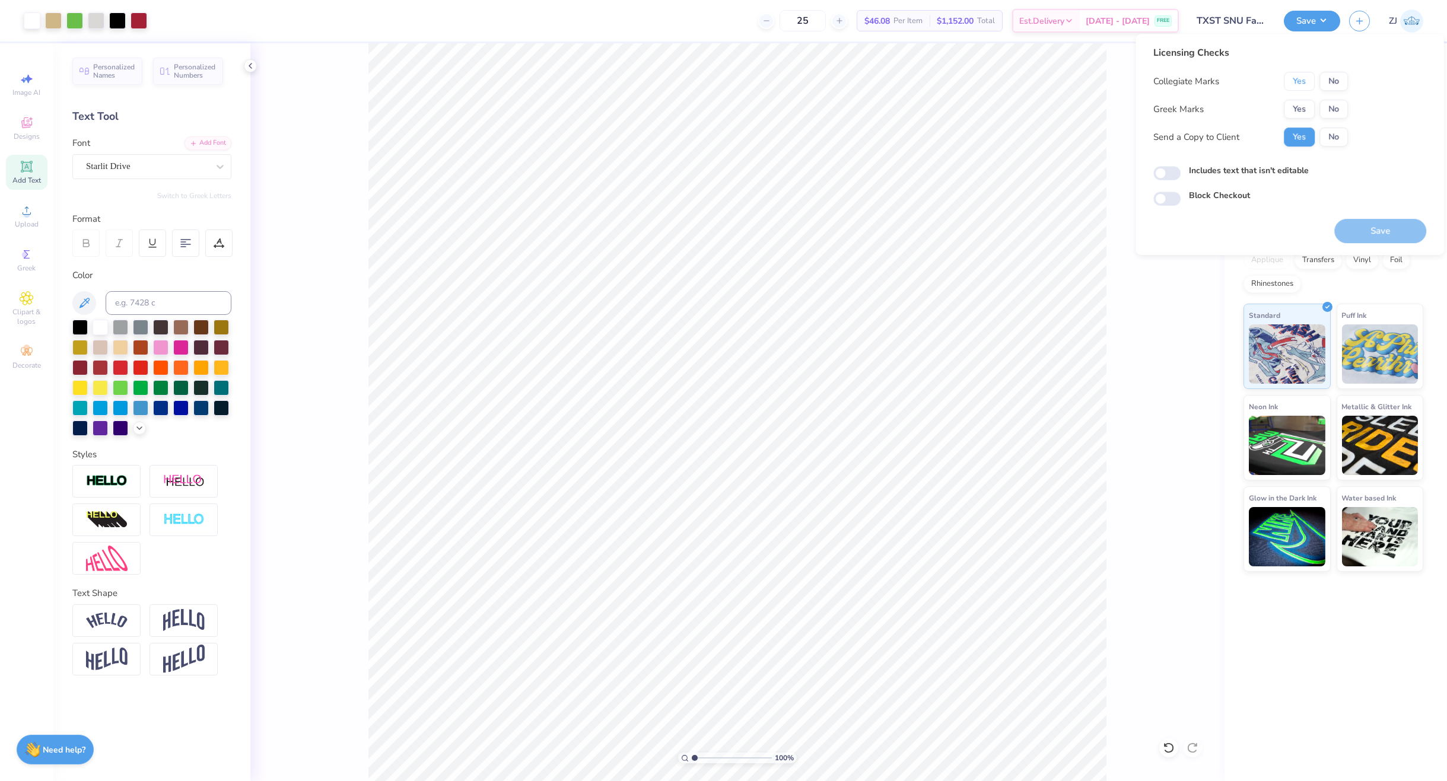
click at [1310, 81] on button "Yes" at bounding box center [1299, 81] width 31 height 19
click at [1303, 100] on button "Yes" at bounding box center [1299, 109] width 31 height 19
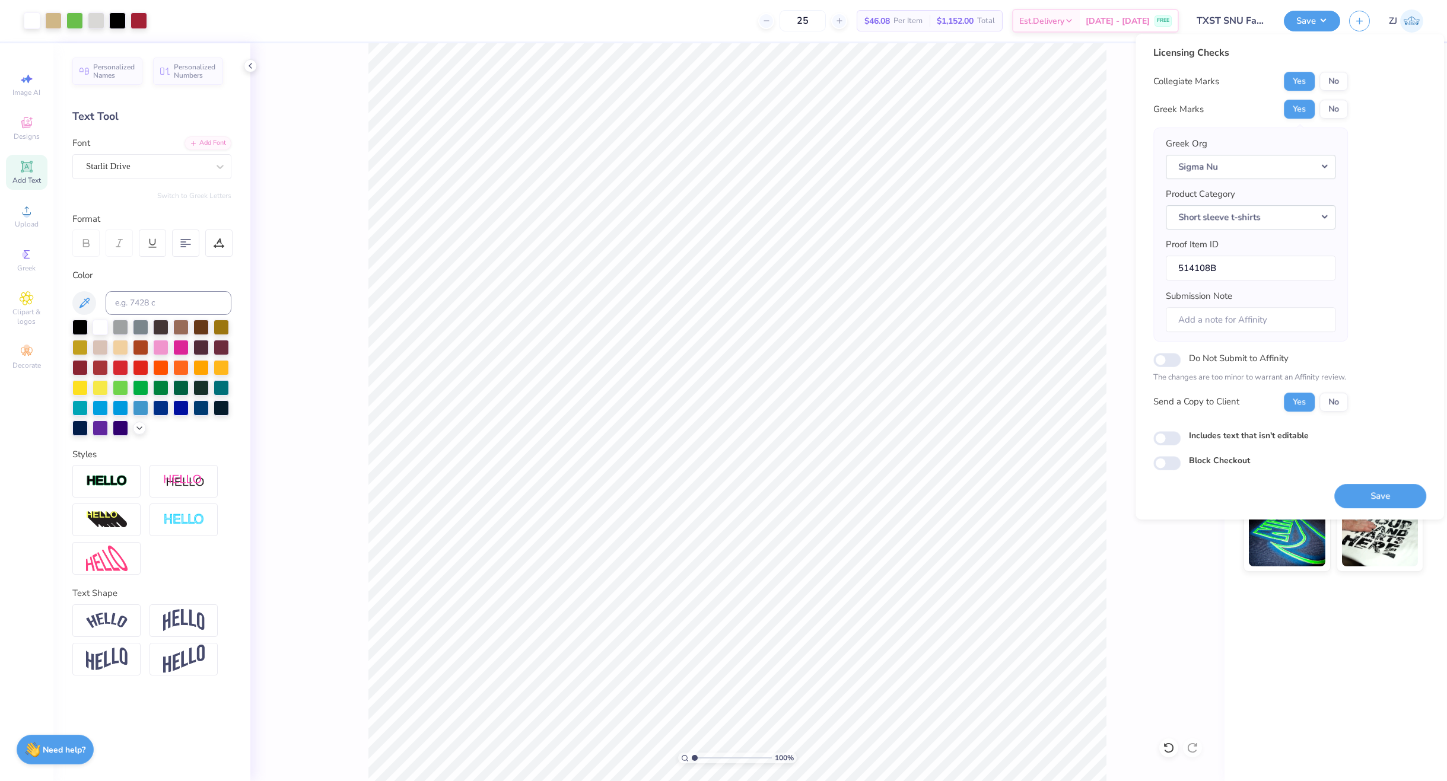
click at [1161, 451] on div "Licensing Checks Collegiate Marks Yes No Greek Marks Yes No Greek Org Sigma Nu …" at bounding box center [1289, 258] width 273 height 425
click at [1162, 437] on input "Includes text that isn't editable" at bounding box center [1166, 438] width 27 height 14
checkbox input "true"
click at [1390, 486] on button "Save" at bounding box center [1380, 496] width 92 height 24
